Goal: Task Accomplishment & Management: Complete application form

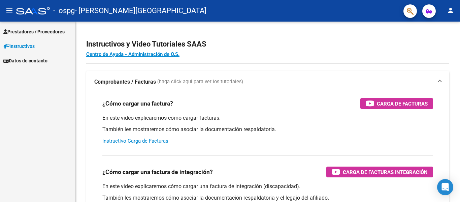
click at [22, 33] on span "Prestadores / Proveedores" at bounding box center [33, 31] width 61 height 7
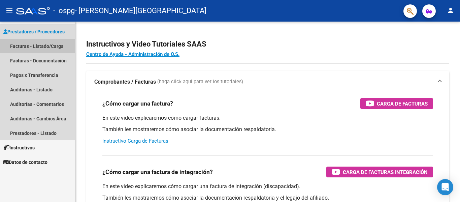
click at [51, 44] on link "Facturas - Listado/Carga" at bounding box center [37, 46] width 75 height 14
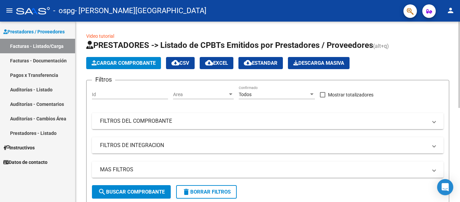
click at [122, 64] on span "Cargar Comprobante" at bounding box center [124, 63] width 64 height 6
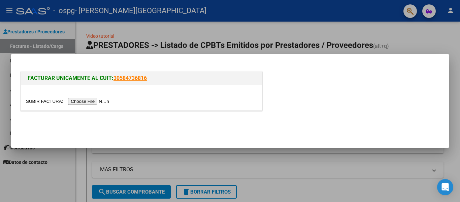
click at [105, 101] on input "file" at bounding box center [68, 101] width 85 height 7
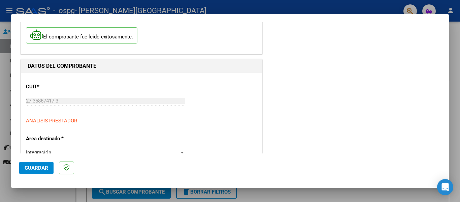
scroll to position [67, 0]
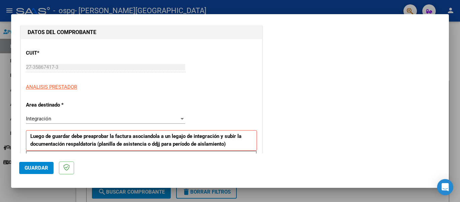
click at [37, 119] on span "Integración" at bounding box center [38, 118] width 25 height 6
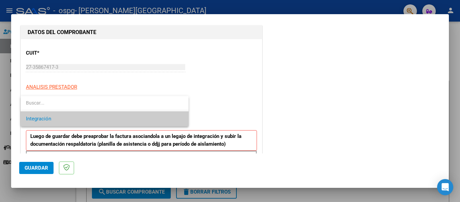
click at [47, 115] on span "Integración" at bounding box center [104, 118] width 157 height 15
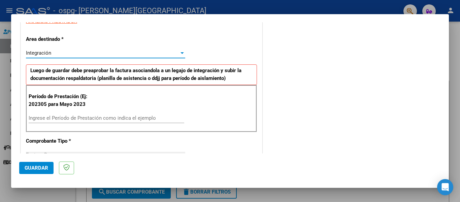
scroll to position [135, 0]
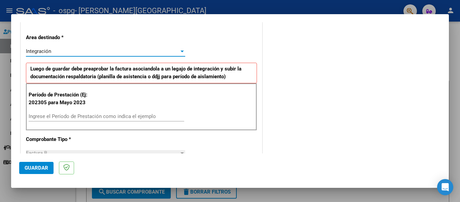
click at [78, 116] on input "Ingrese el Período de Prestación como indica el ejemplo" at bounding box center [107, 116] width 156 height 6
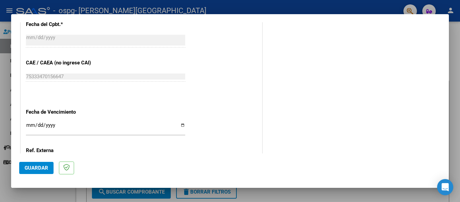
scroll to position [404, 0]
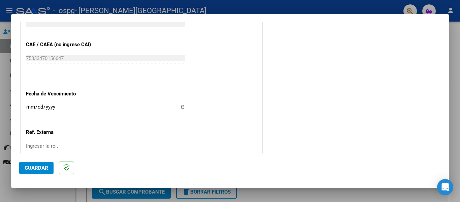
type input "202507"
click at [47, 109] on input "Ingresar la fecha" at bounding box center [105, 109] width 159 height 11
click at [180, 104] on input "Ingresar la fecha" at bounding box center [105, 109] width 159 height 11
type input "[DATE]"
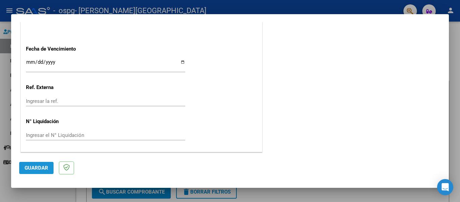
click at [44, 166] on span "Guardar" at bounding box center [37, 168] width 24 height 6
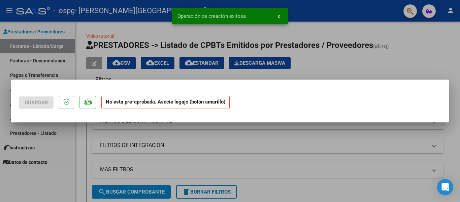
scroll to position [0, 0]
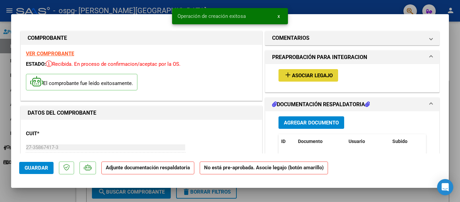
click at [292, 74] on span "Asociar Legajo" at bounding box center [312, 75] width 41 height 6
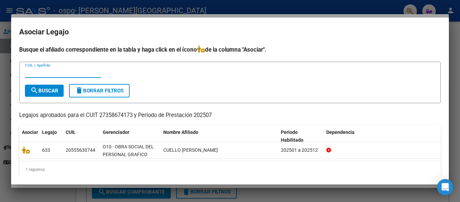
click at [59, 74] on input "CUIL / Apellido" at bounding box center [63, 72] width 76 height 6
type input "CUELLO"
click at [55, 88] on span "search Buscar" at bounding box center [44, 91] width 28 height 6
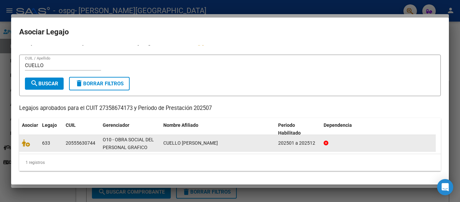
click at [45, 144] on span "633" at bounding box center [46, 142] width 8 height 5
click at [26, 144] on icon at bounding box center [26, 142] width 8 height 7
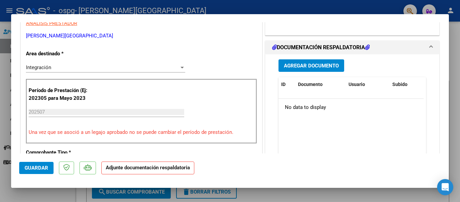
scroll to position [168, 0]
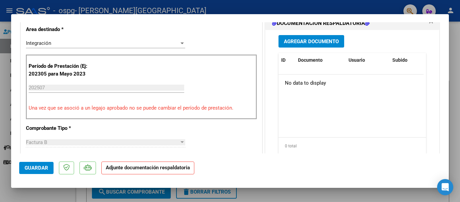
click at [174, 169] on strong "Adjunte documentación respaldatoria" at bounding box center [148, 167] width 84 height 6
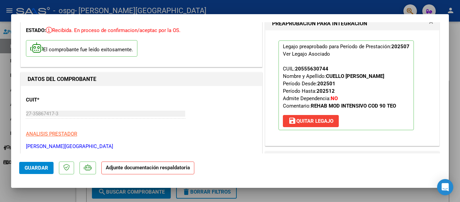
scroll to position [101, 0]
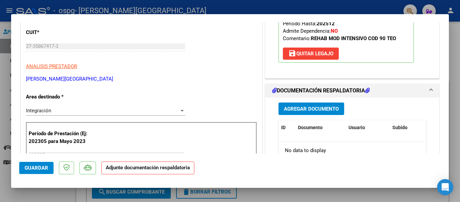
click at [316, 107] on span "Agregar Documento" at bounding box center [311, 109] width 55 height 6
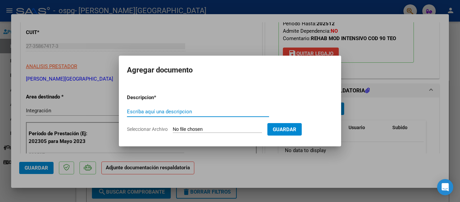
click at [154, 113] on input "Escriba aquí una descripcion" at bounding box center [198, 111] width 142 height 6
type input "PLANILLA DE FIRMAS"
drag, startPoint x: 156, startPoint y: 128, endPoint x: 163, endPoint y: 128, distance: 7.4
click at [157, 128] on span "Seleccionar Archivo" at bounding box center [147, 128] width 41 height 5
click at [173, 128] on input "Seleccionar Archivo" at bounding box center [217, 129] width 89 height 6
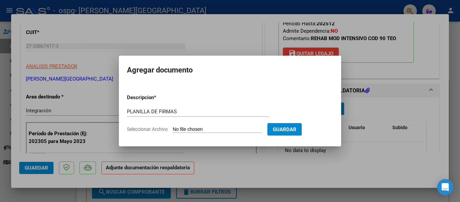
type input "C:\fakepath\asistencia [PERSON_NAME].pdf"
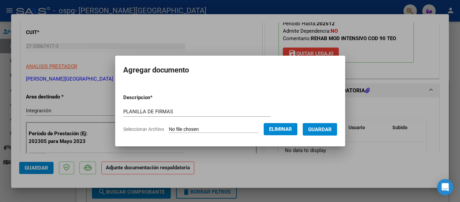
click at [332, 128] on span "Guardar" at bounding box center [320, 129] width 24 height 6
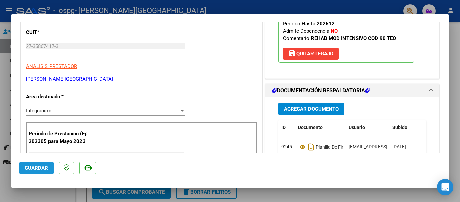
click at [42, 169] on span "Guardar" at bounding box center [37, 168] width 24 height 6
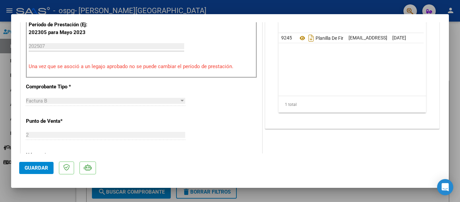
scroll to position [337, 0]
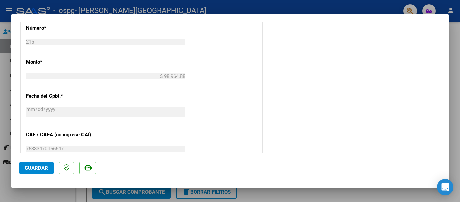
click at [44, 169] on span "Guardar" at bounding box center [37, 168] width 24 height 6
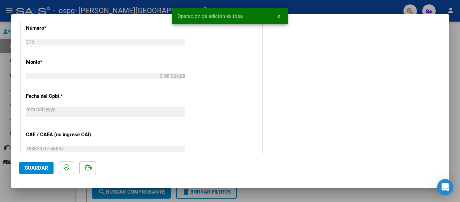
click at [311, 10] on div at bounding box center [230, 101] width 460 height 202
